Goal: Information Seeking & Learning: Learn about a topic

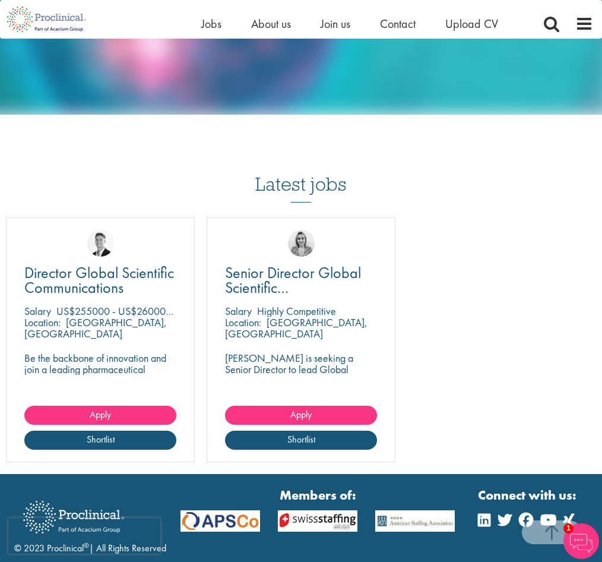
scroll to position [1084, 0]
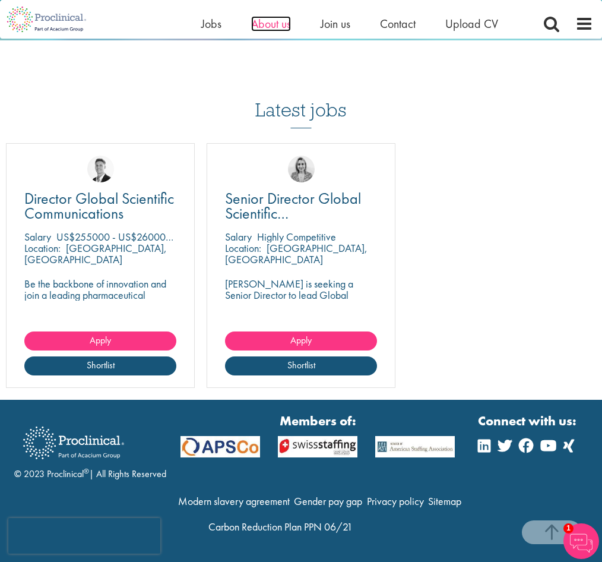
click at [284, 28] on span "About us" at bounding box center [271, 23] width 40 height 15
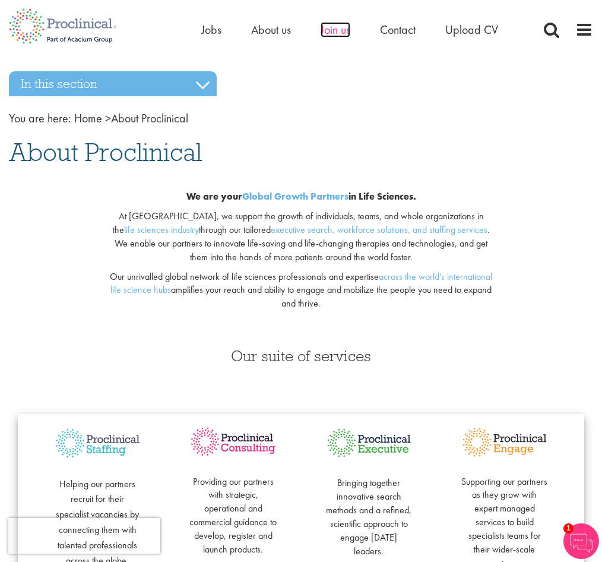
click at [339, 31] on span "Join us" at bounding box center [336, 29] width 30 height 15
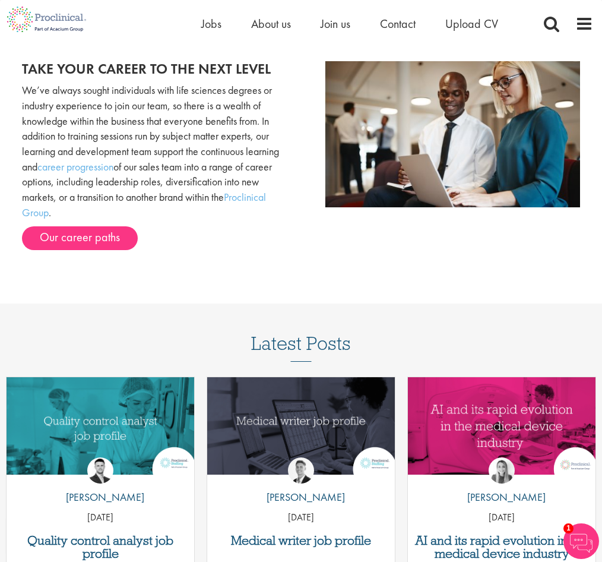
scroll to position [1247, 0]
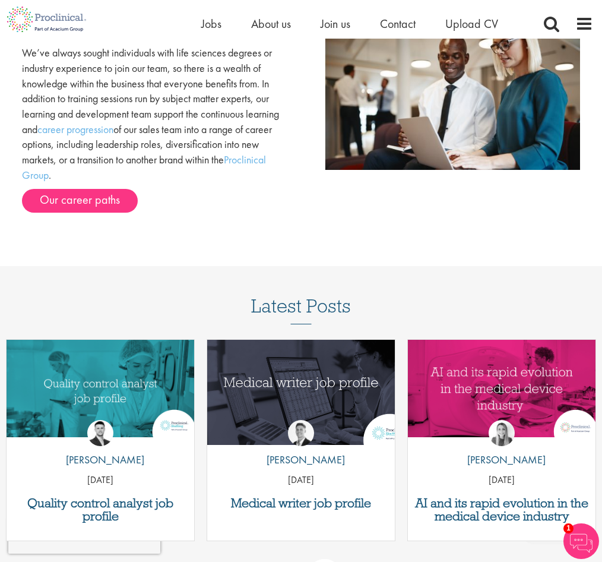
click at [317, 350] on img "Link to a post" at bounding box center [300, 388] width 225 height 117
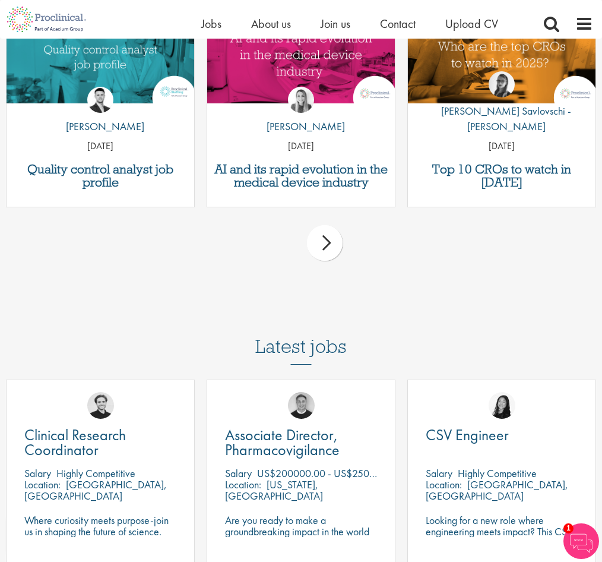
scroll to position [2969, 0]
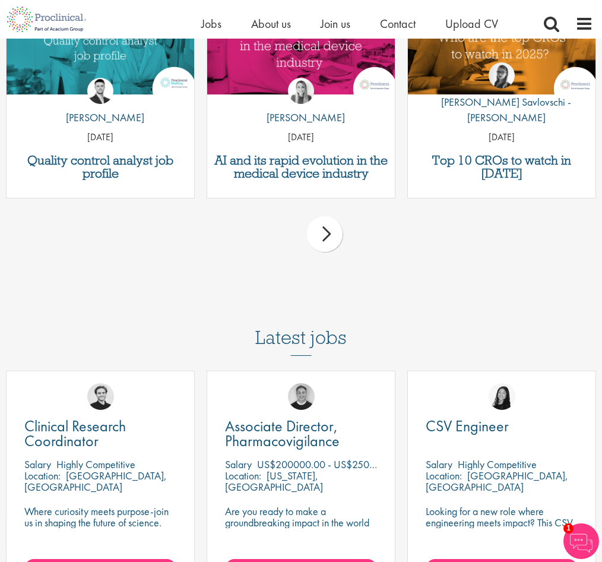
click at [328, 252] on div "next" at bounding box center [325, 234] width 36 height 36
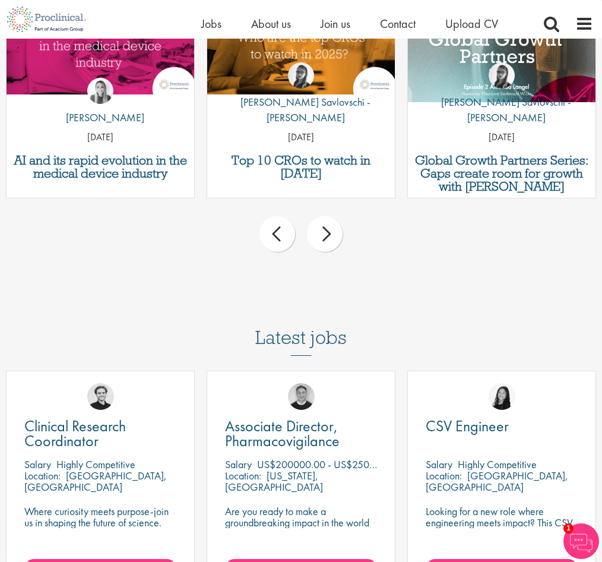
click at [328, 252] on div "next" at bounding box center [325, 234] width 36 height 36
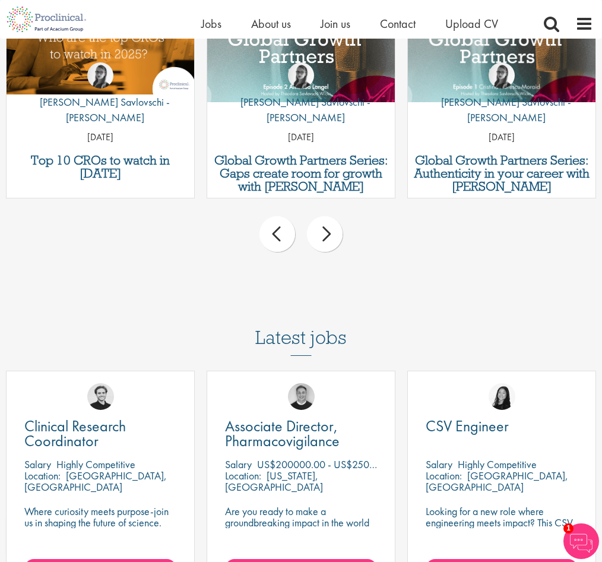
click at [328, 252] on div "next" at bounding box center [325, 234] width 36 height 36
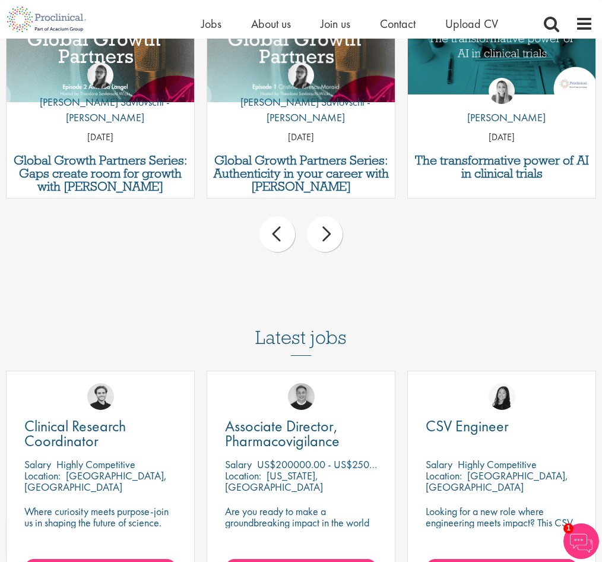
click at [328, 252] on div "next" at bounding box center [325, 234] width 36 height 36
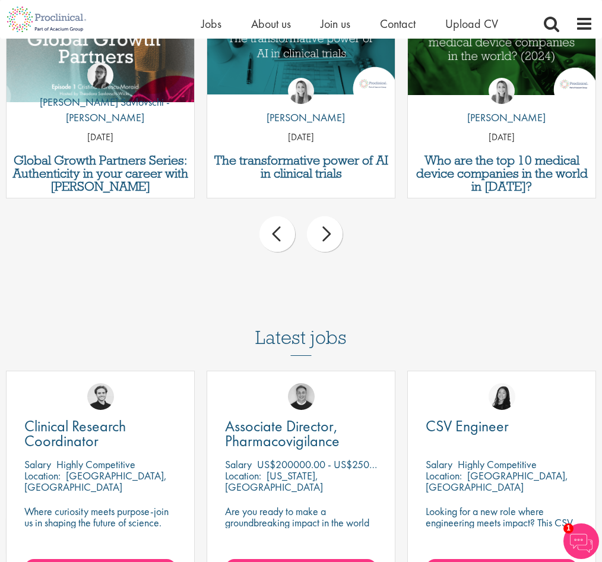
click at [328, 252] on div "next" at bounding box center [325, 234] width 36 height 36
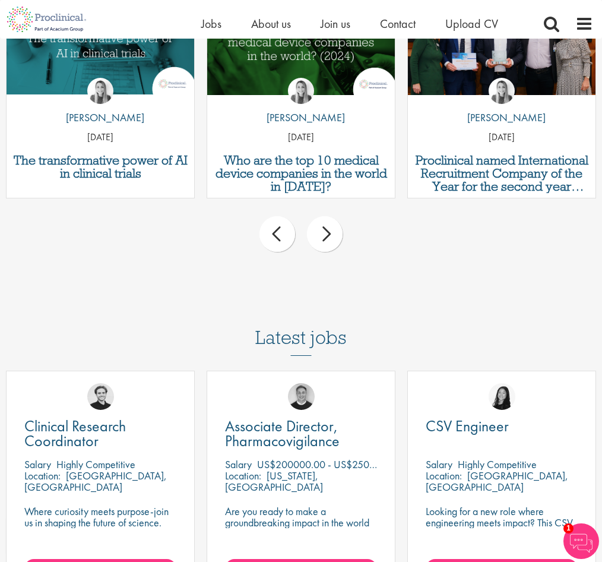
click at [328, 252] on div "next" at bounding box center [325, 234] width 36 height 36
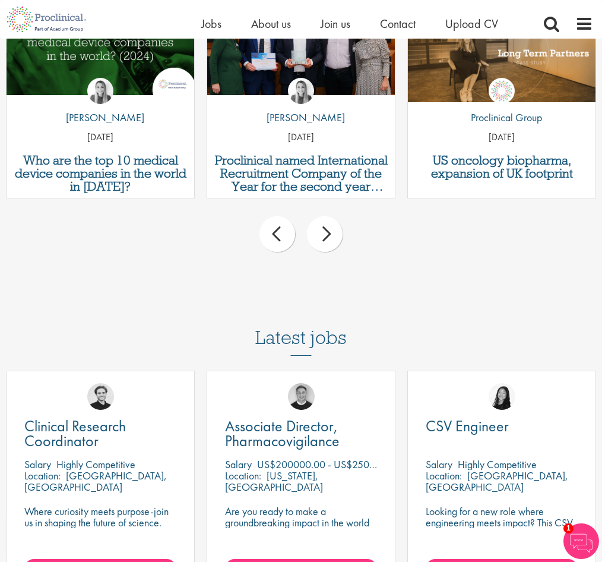
click at [328, 252] on div "next" at bounding box center [325, 234] width 36 height 36
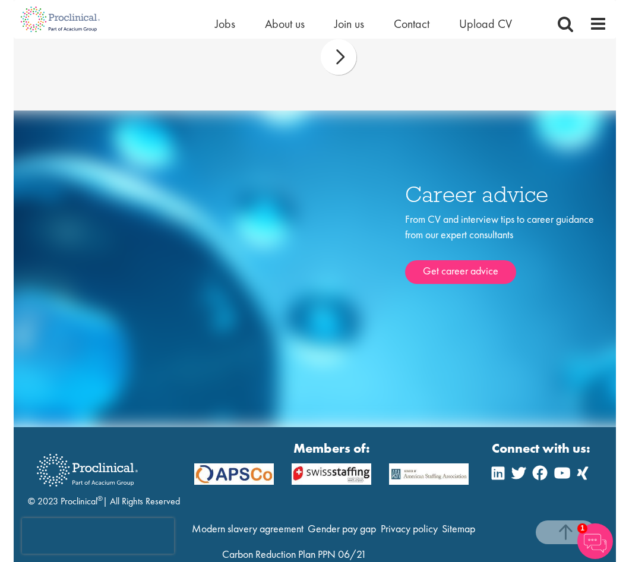
scroll to position [3519, 0]
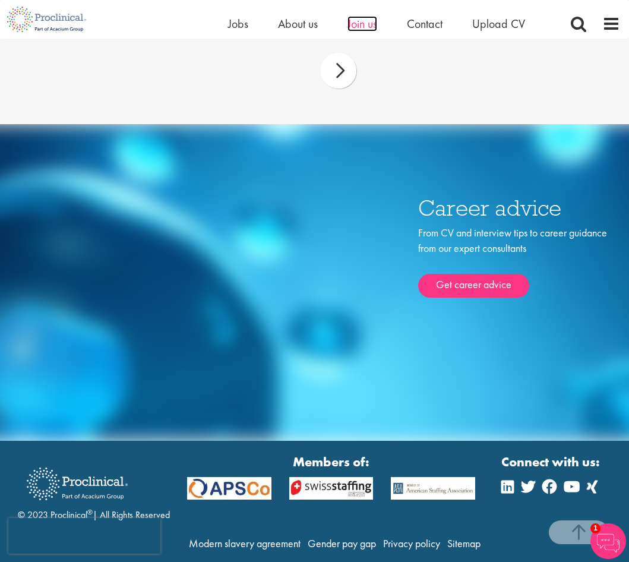
click at [355, 20] on span "Join us" at bounding box center [362, 23] width 30 height 15
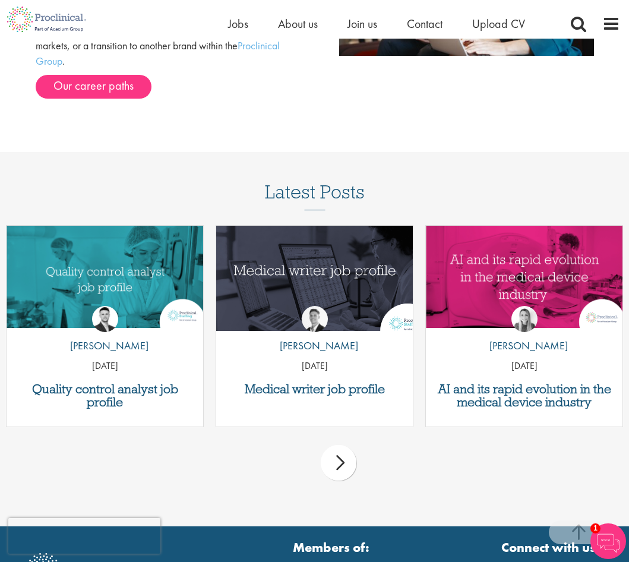
scroll to position [1306, 0]
